Goal: Task Accomplishment & Management: Manage account settings

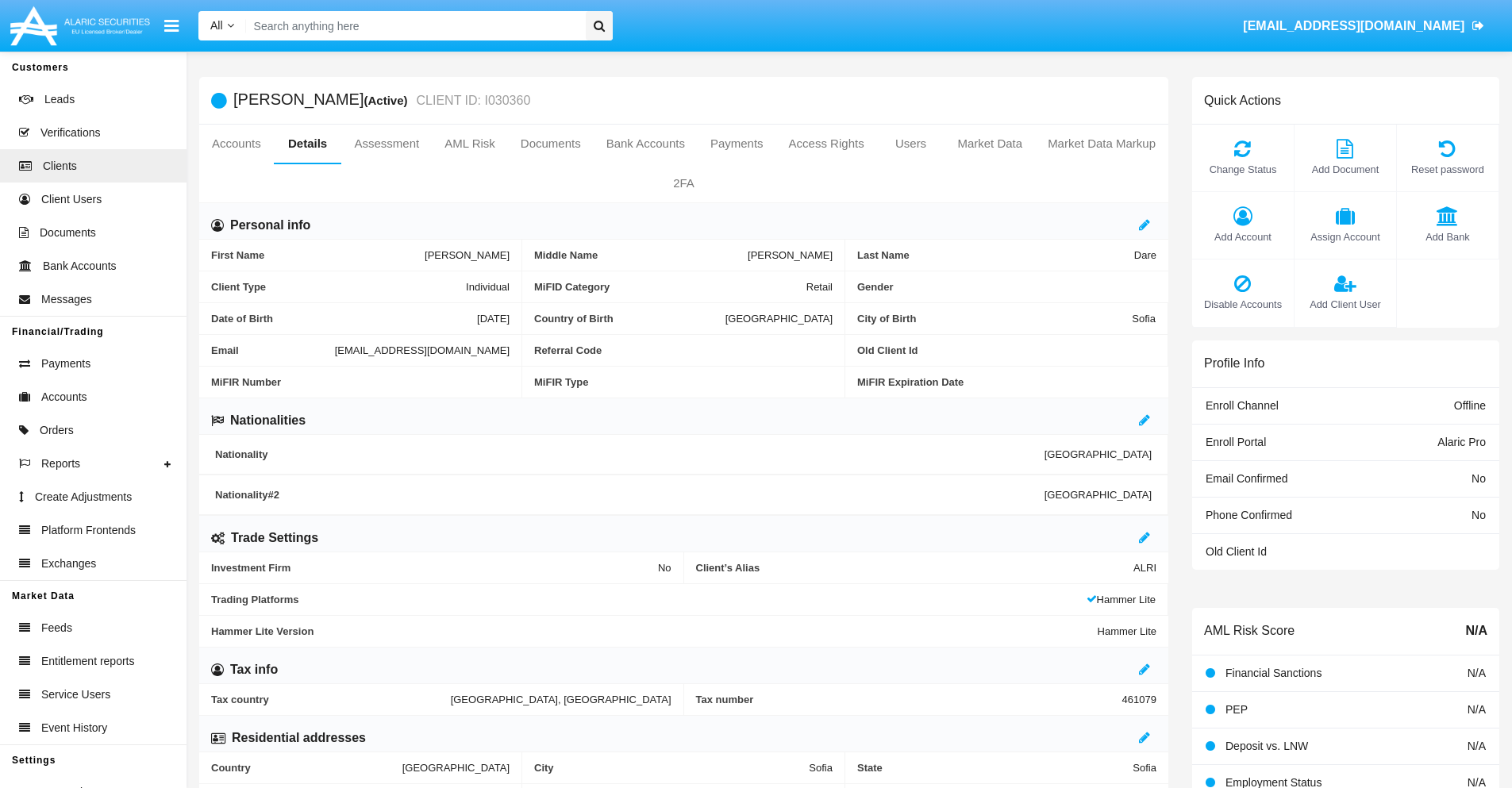
click at [990, 143] on link "Market Data" at bounding box center [989, 143] width 90 height 38
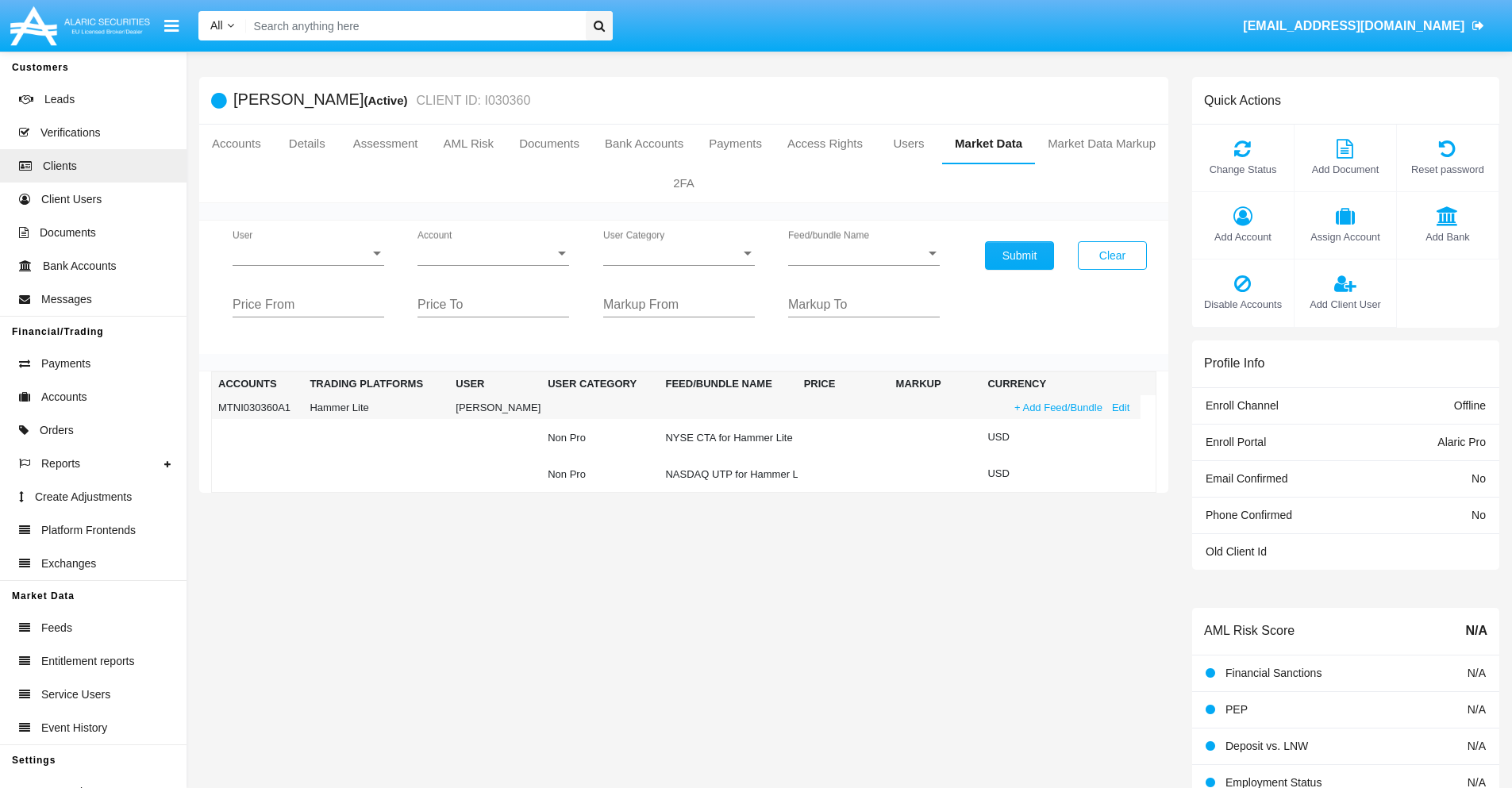
click at [1057, 407] on link "+ Add Feed/Bundle" at bounding box center [1058, 407] width 98 height 16
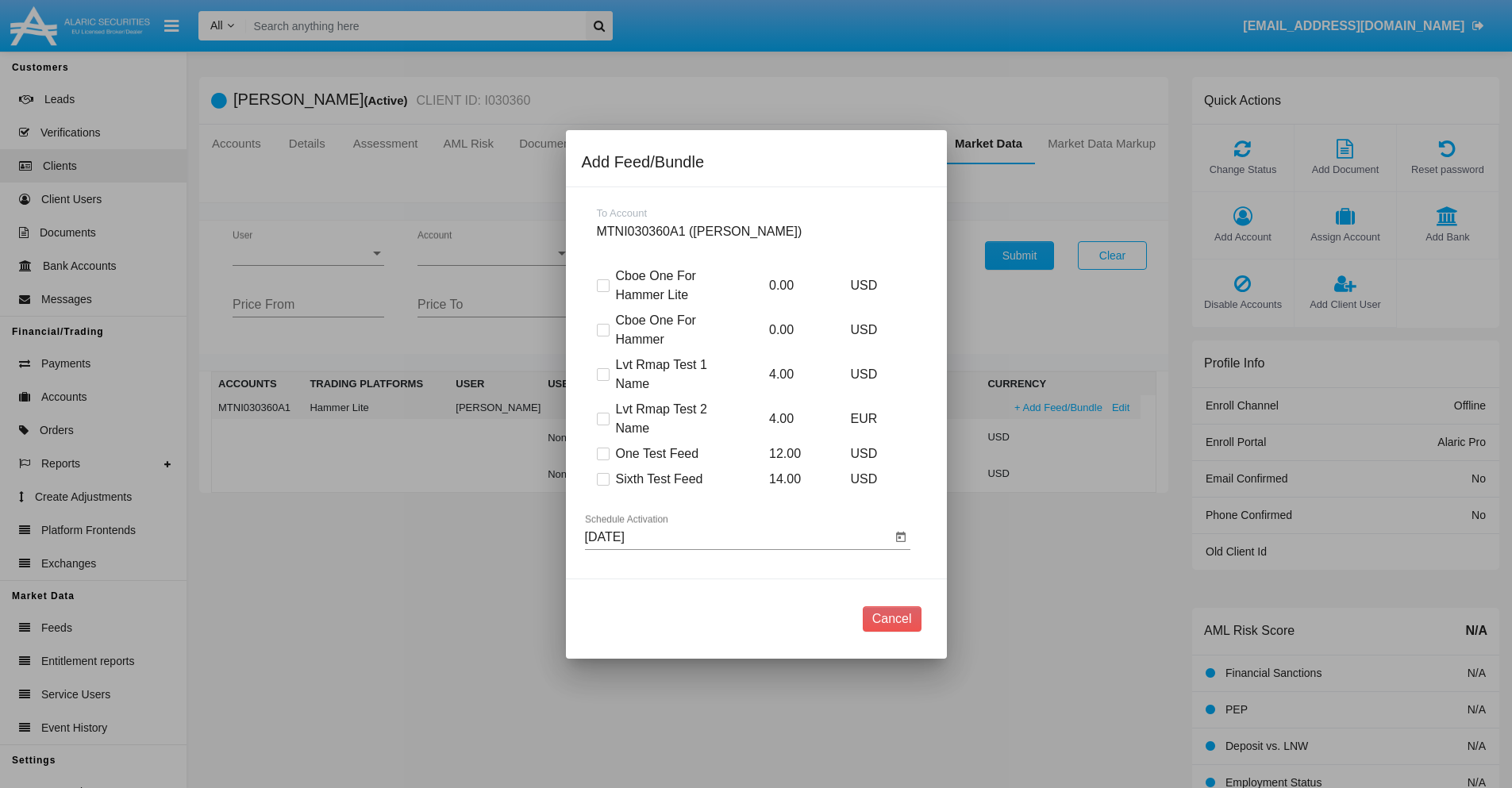
click at [603, 478] on span at bounding box center [603, 479] width 13 height 13
click at [603, 486] on input "Sixth Test Feed" at bounding box center [603, 486] width 1 height 1
checkbox input "true"
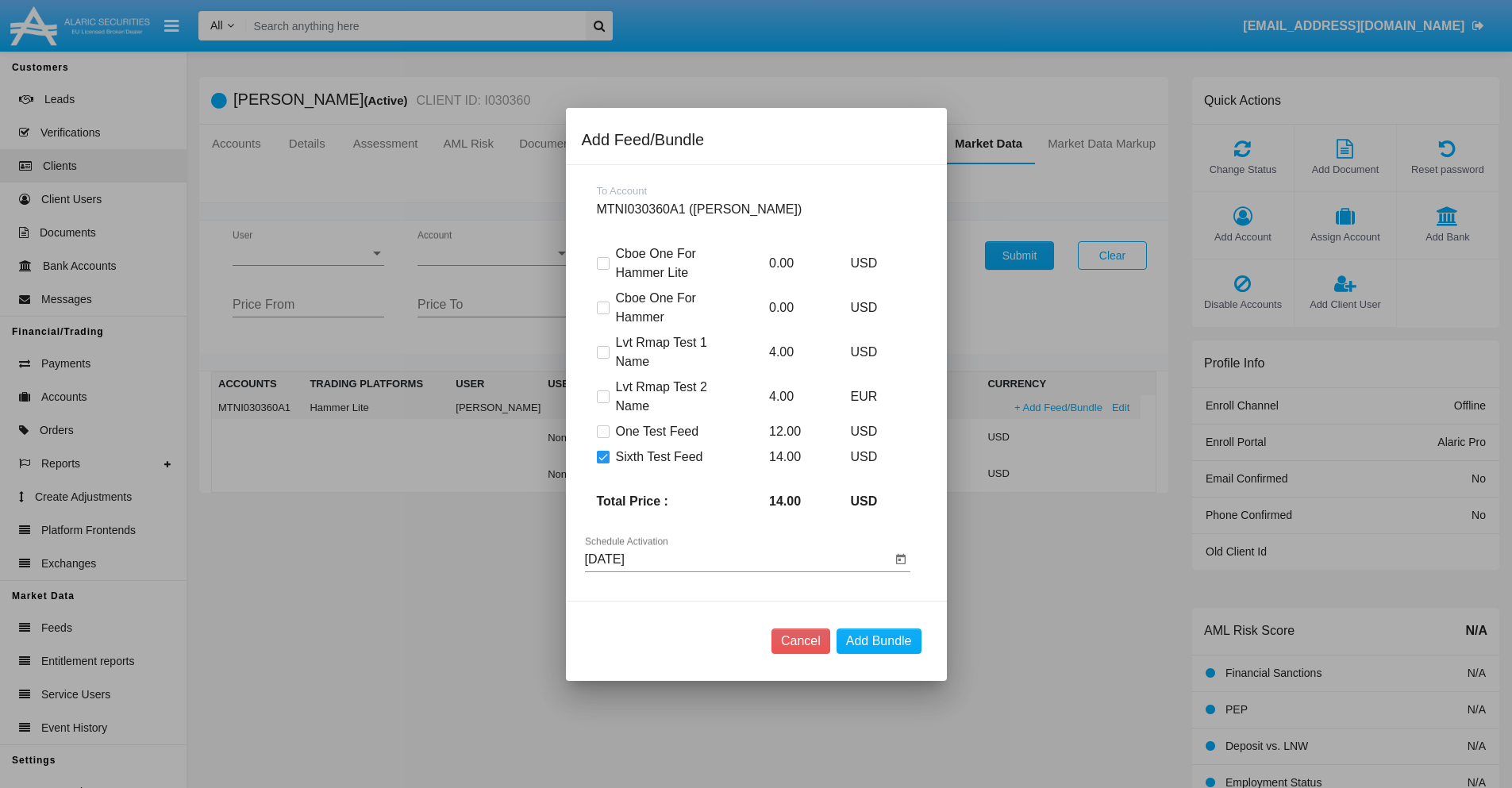
click at [737, 559] on input "08/22/25" at bounding box center [737, 560] width 306 height 15
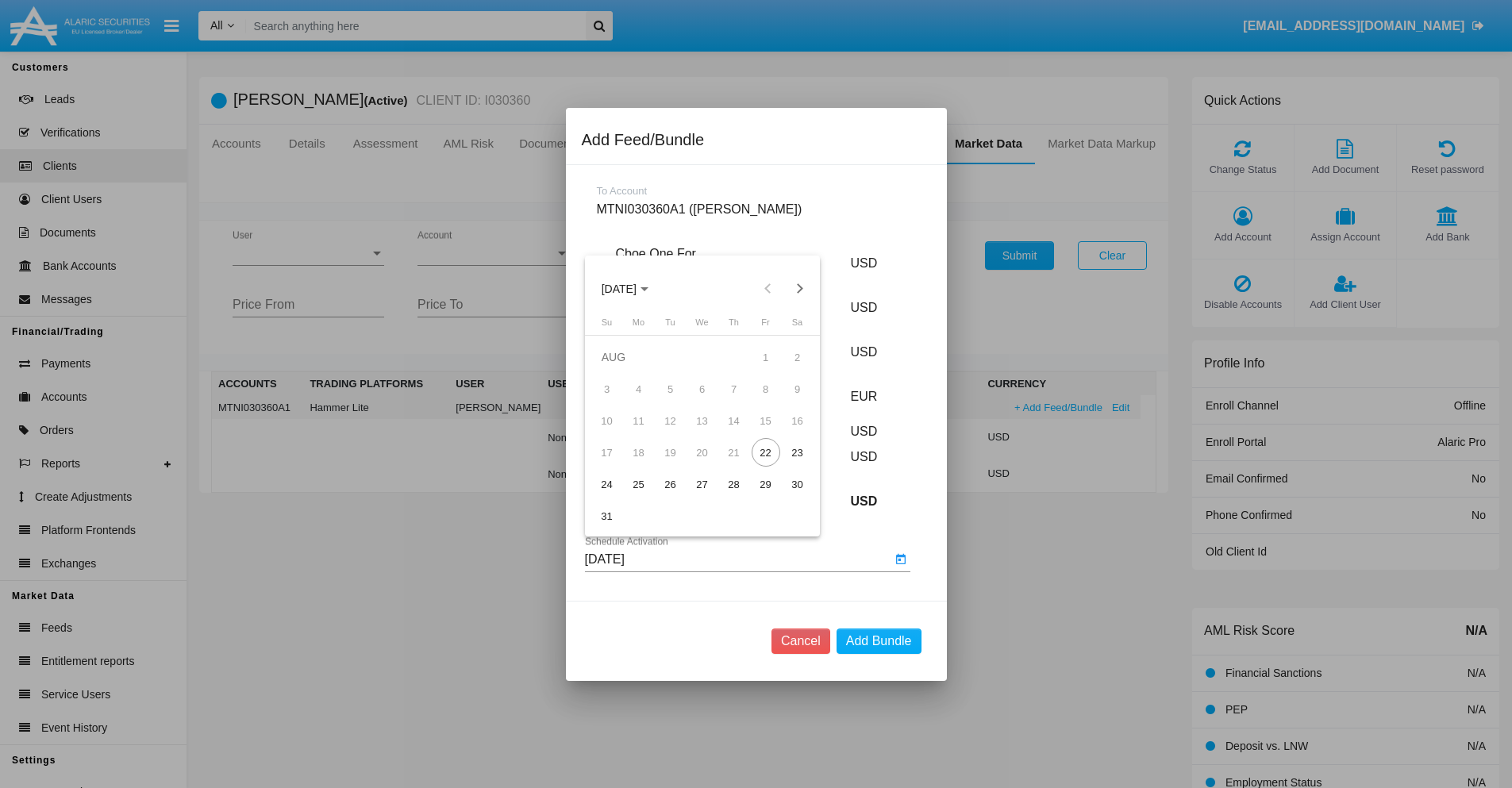
click at [633, 288] on span "AUG 2025" at bounding box center [619, 289] width 35 height 13
click at [785, 433] on div "2027" at bounding box center [785, 433] width 50 height 28
click at [674, 433] on div "OCT" at bounding box center [674, 433] width 50 height 28
click at [607, 484] on div "24" at bounding box center [607, 483] width 28 height 28
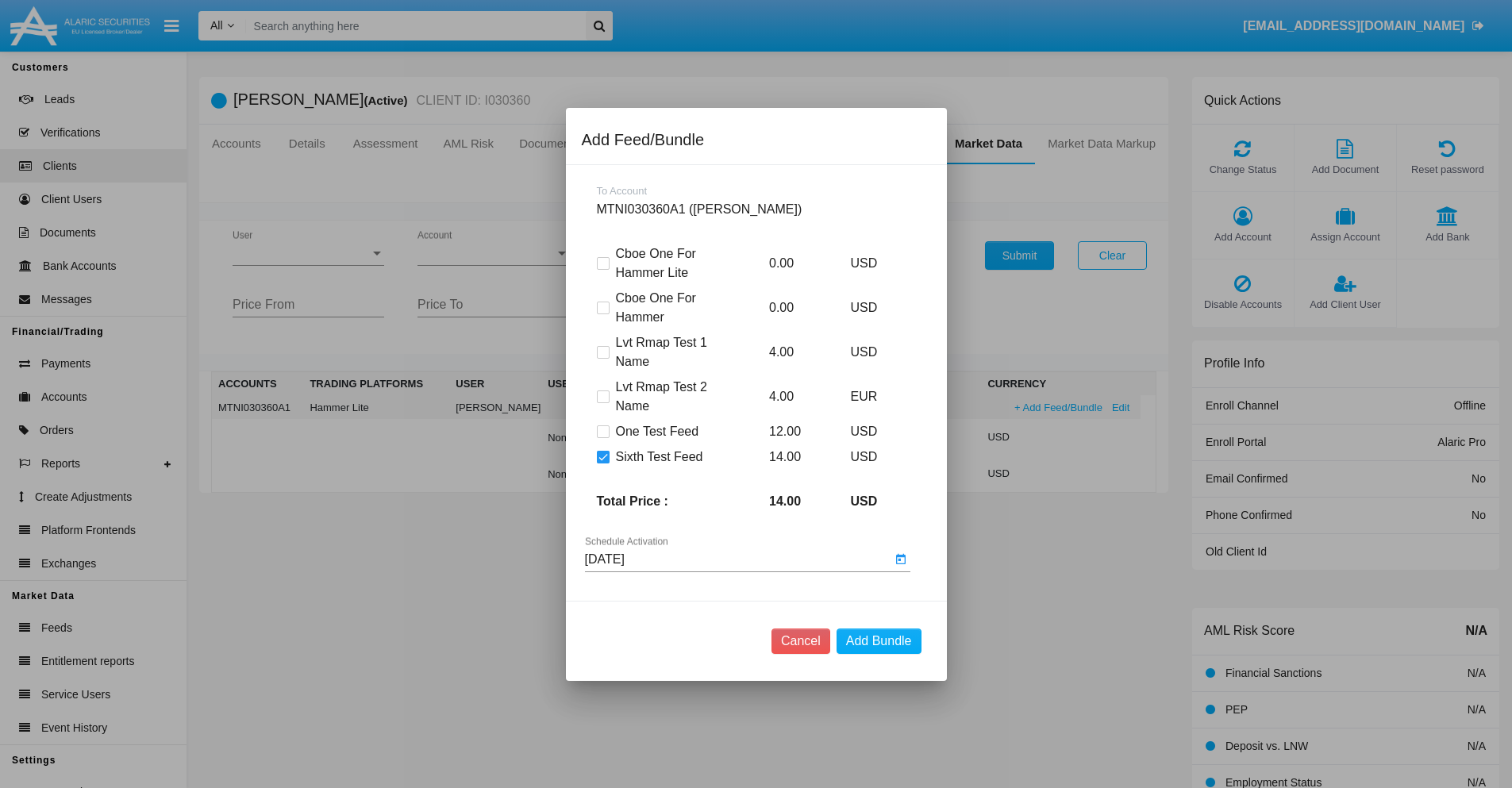
type input "10/24/27"
click at [879, 640] on button "Add Bundle" at bounding box center [879, 641] width 85 height 26
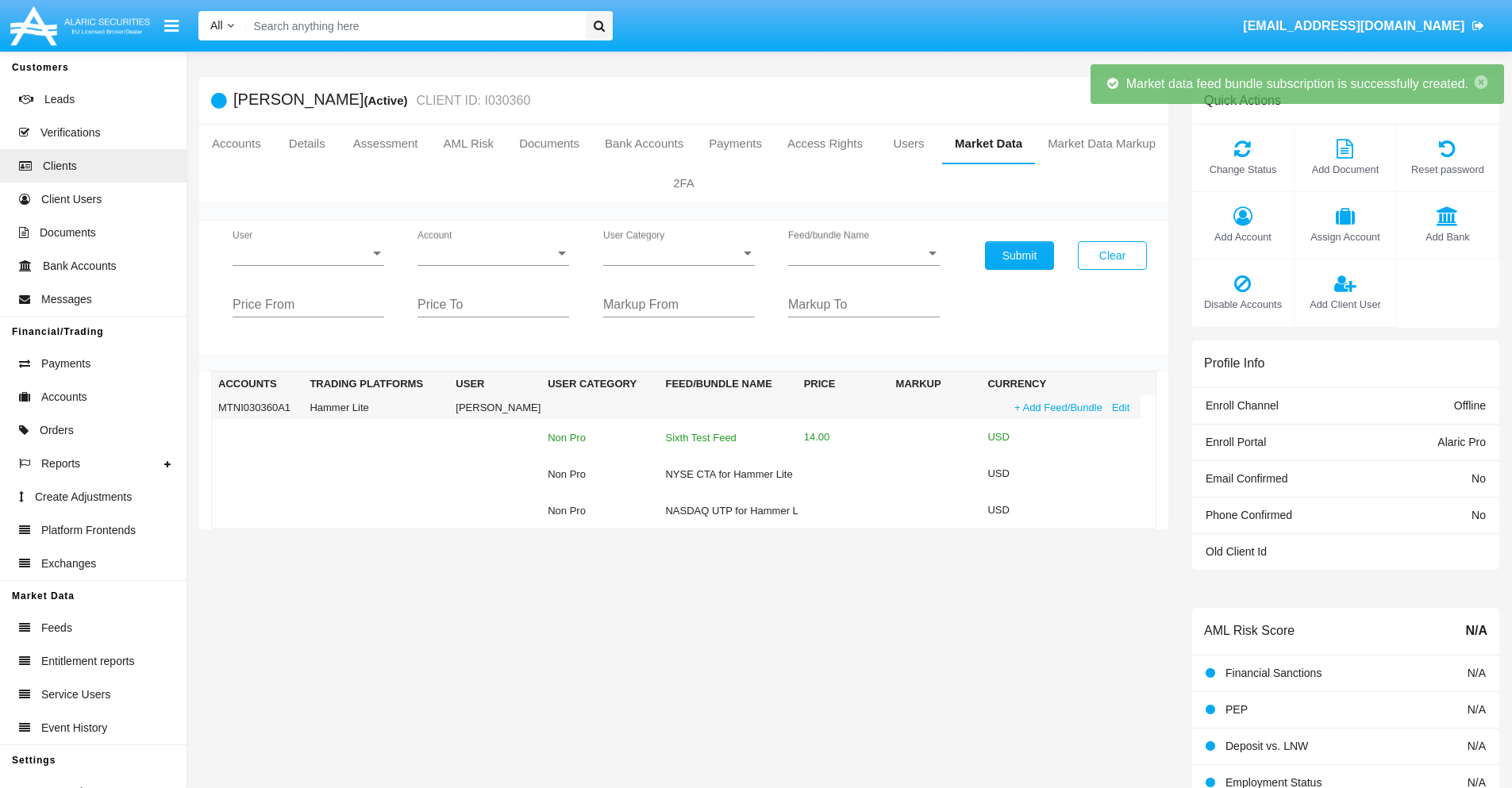
click at [726, 437] on div "Sixth Test Feed" at bounding box center [727, 437] width 125 height 10
